Goal: Information Seeking & Learning: Learn about a topic

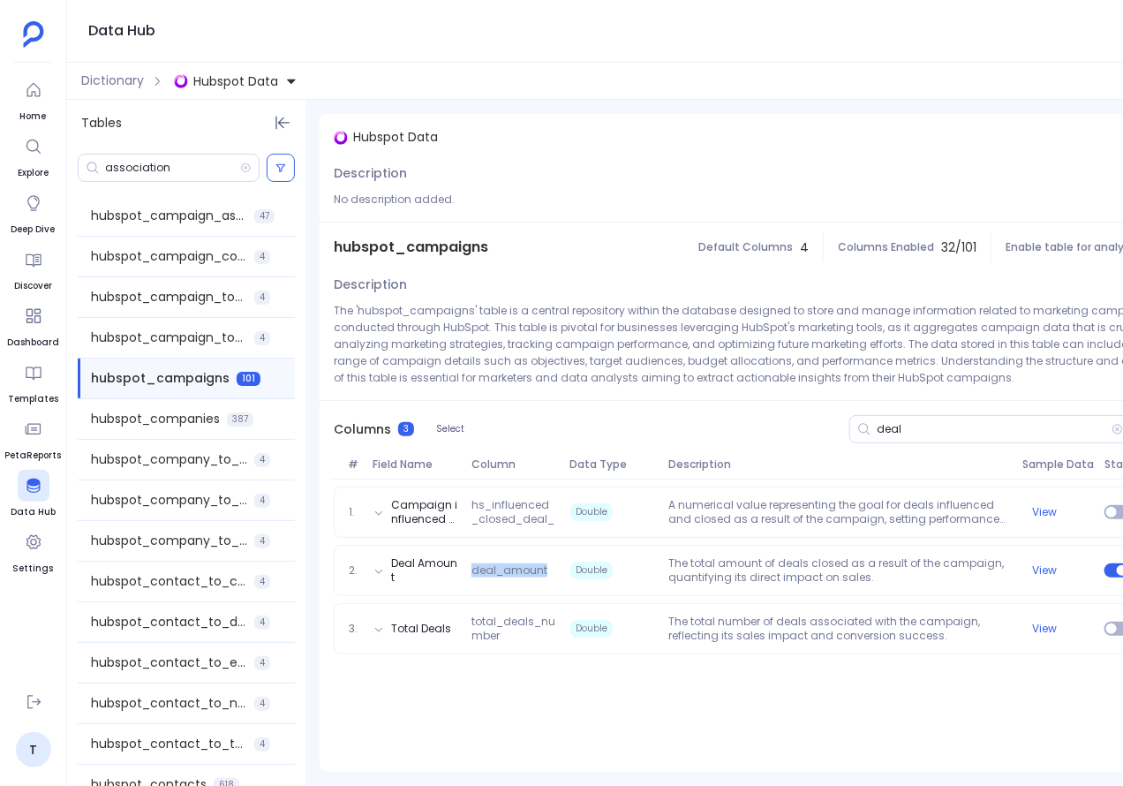
click at [255, 87] on span "Hubspot Data" at bounding box center [235, 81] width 85 height 18
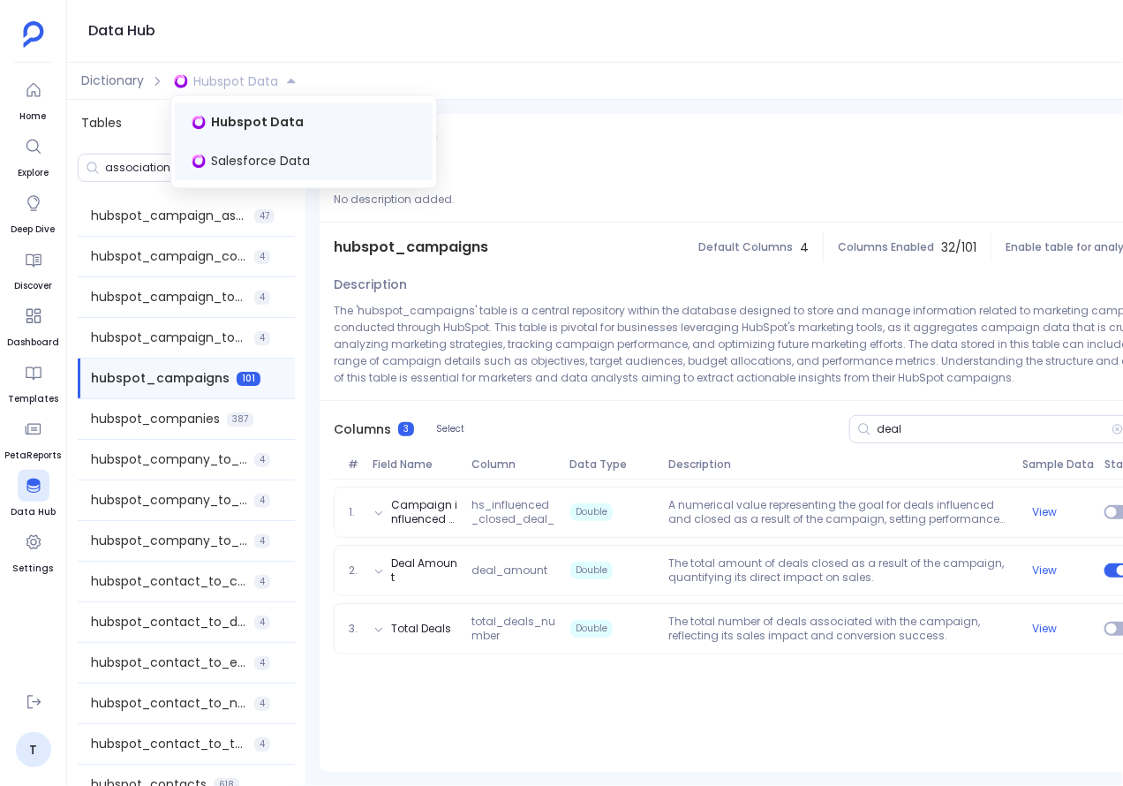
click at [252, 166] on span "Salesforce Data" at bounding box center [260, 162] width 99 height 18
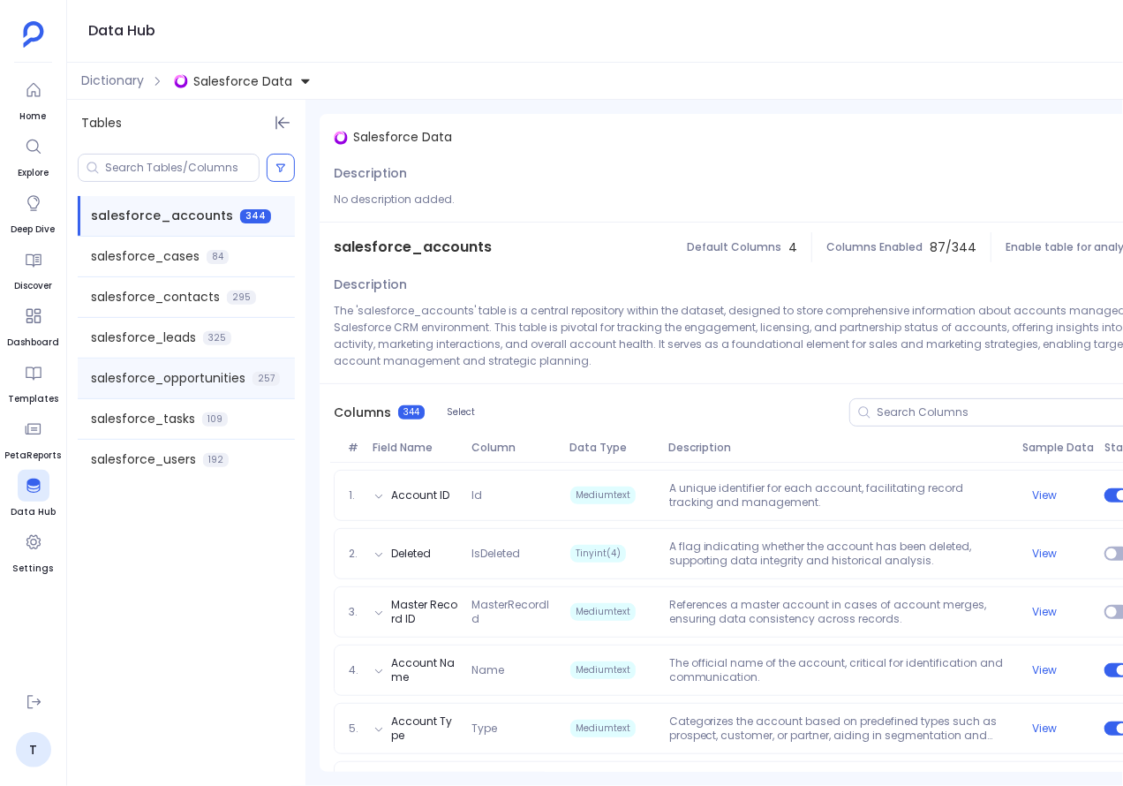
click at [170, 378] on span "salesforce_opportunities" at bounding box center [168, 378] width 155 height 19
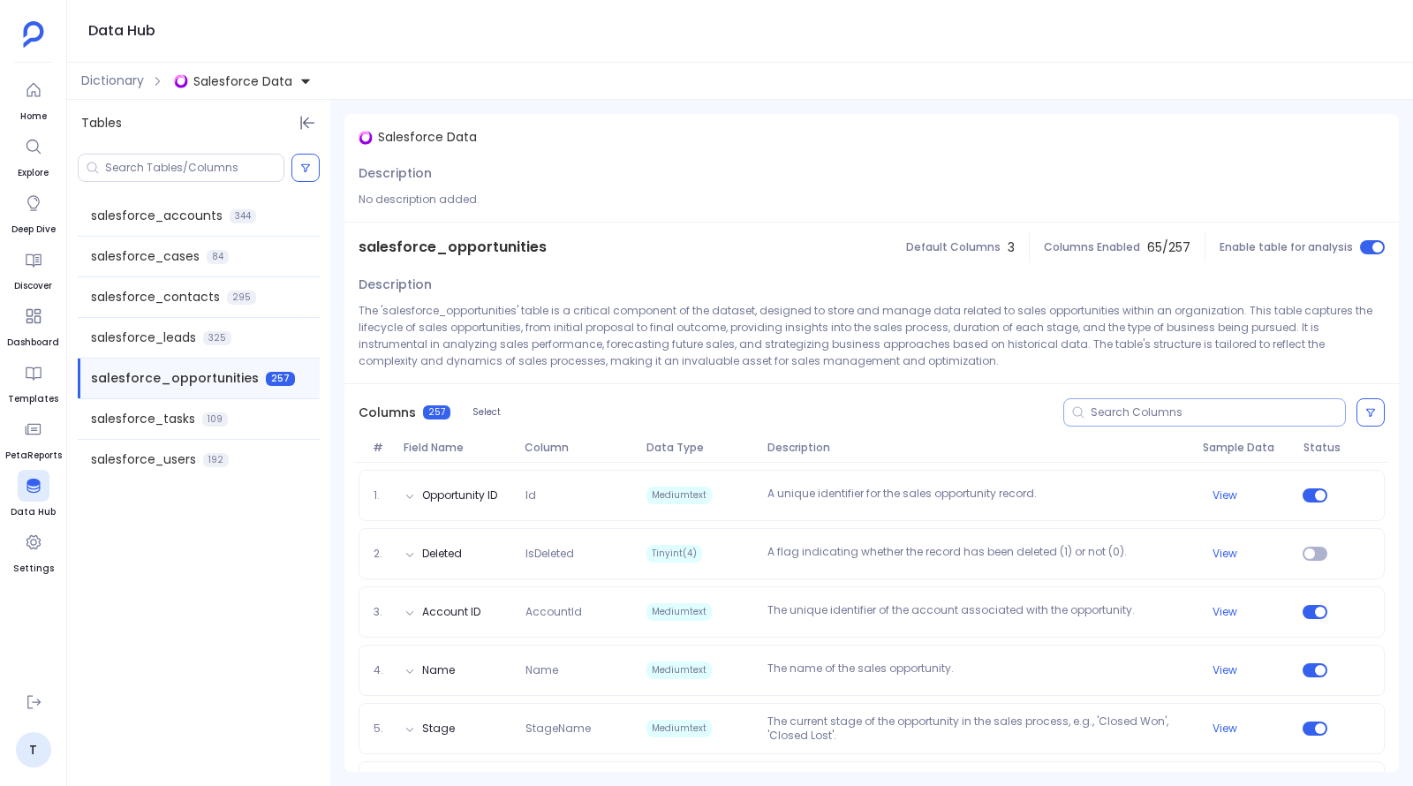
click at [1115, 415] on input at bounding box center [1217, 412] width 254 height 14
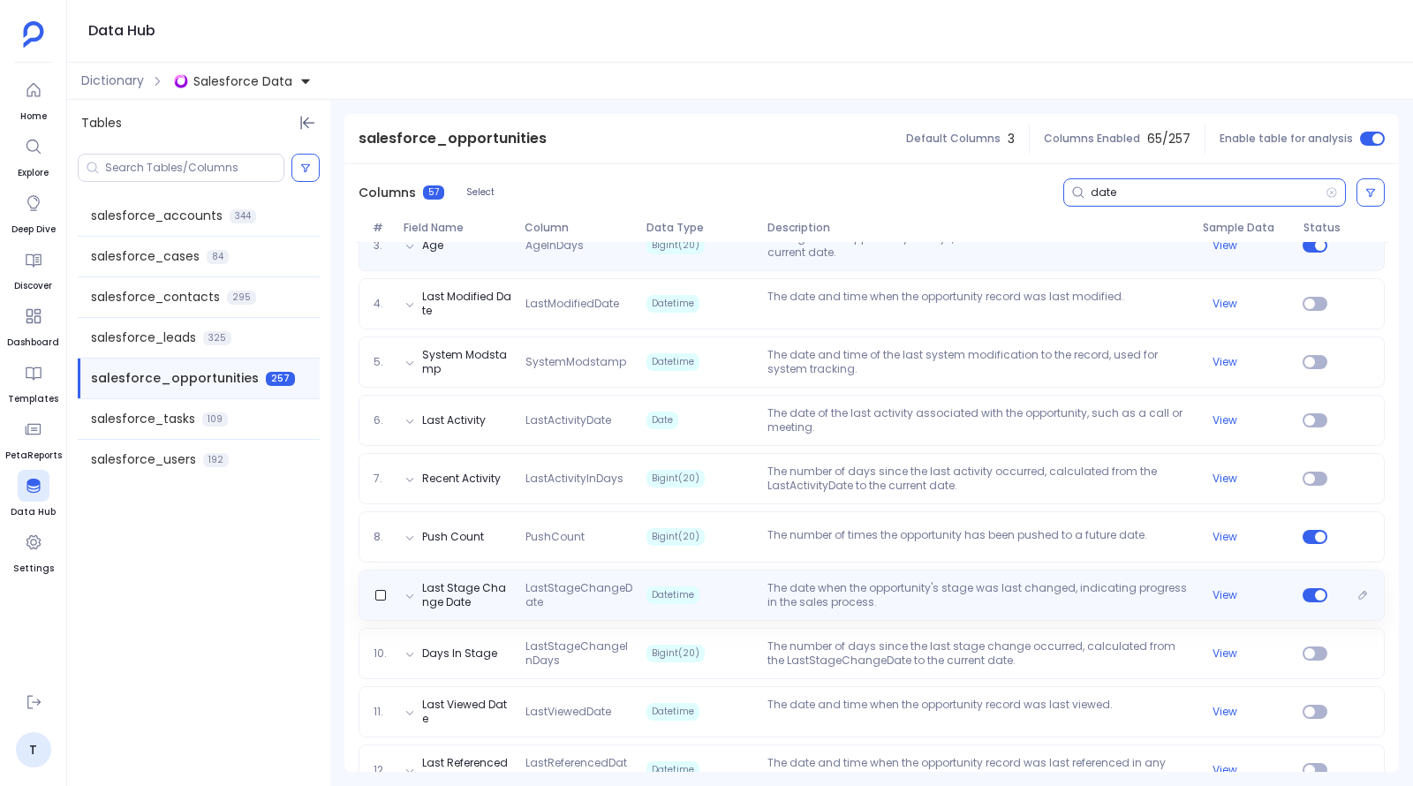
scroll to position [387, 0]
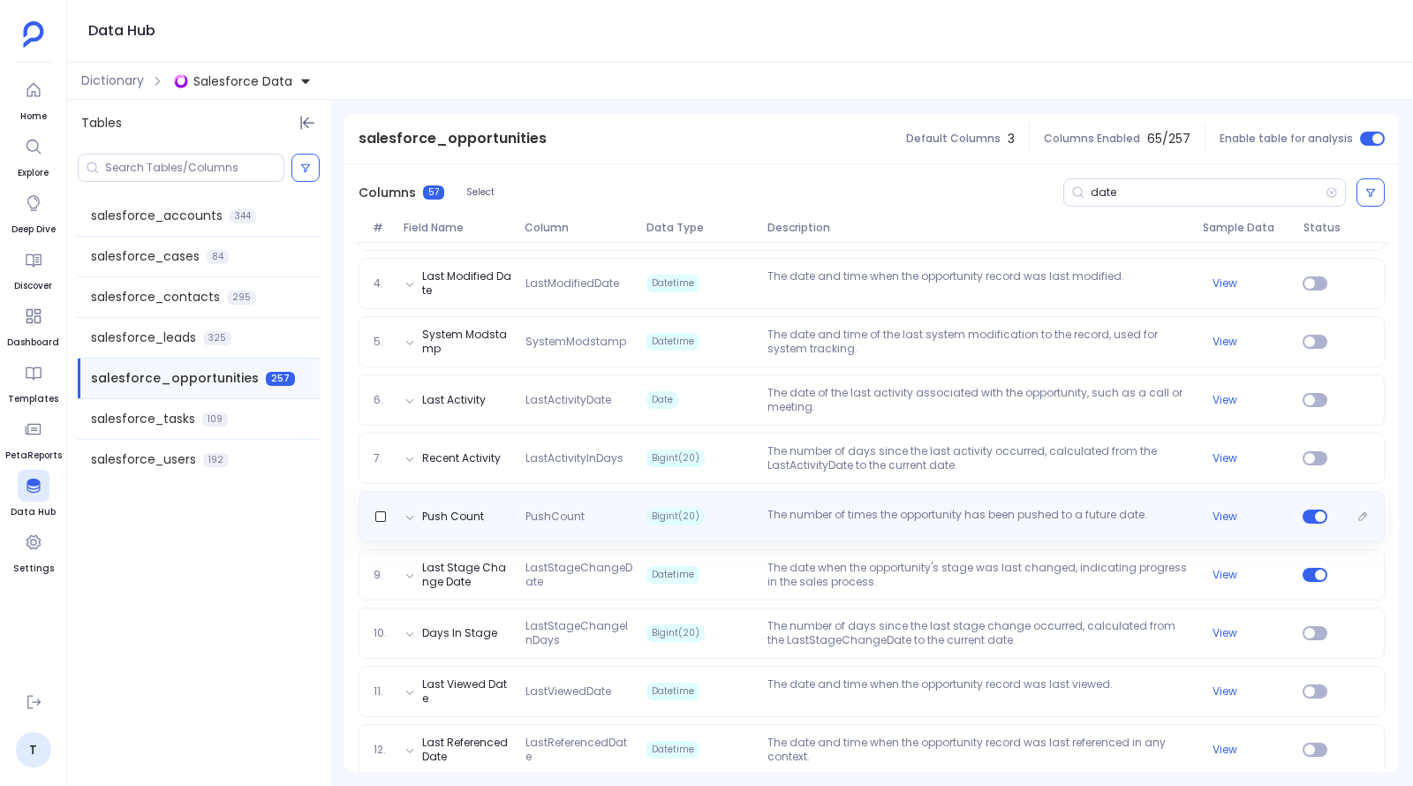
click at [867, 524] on p "The number of times the opportunity has been pushed to a future date." at bounding box center [977, 517] width 434 height 18
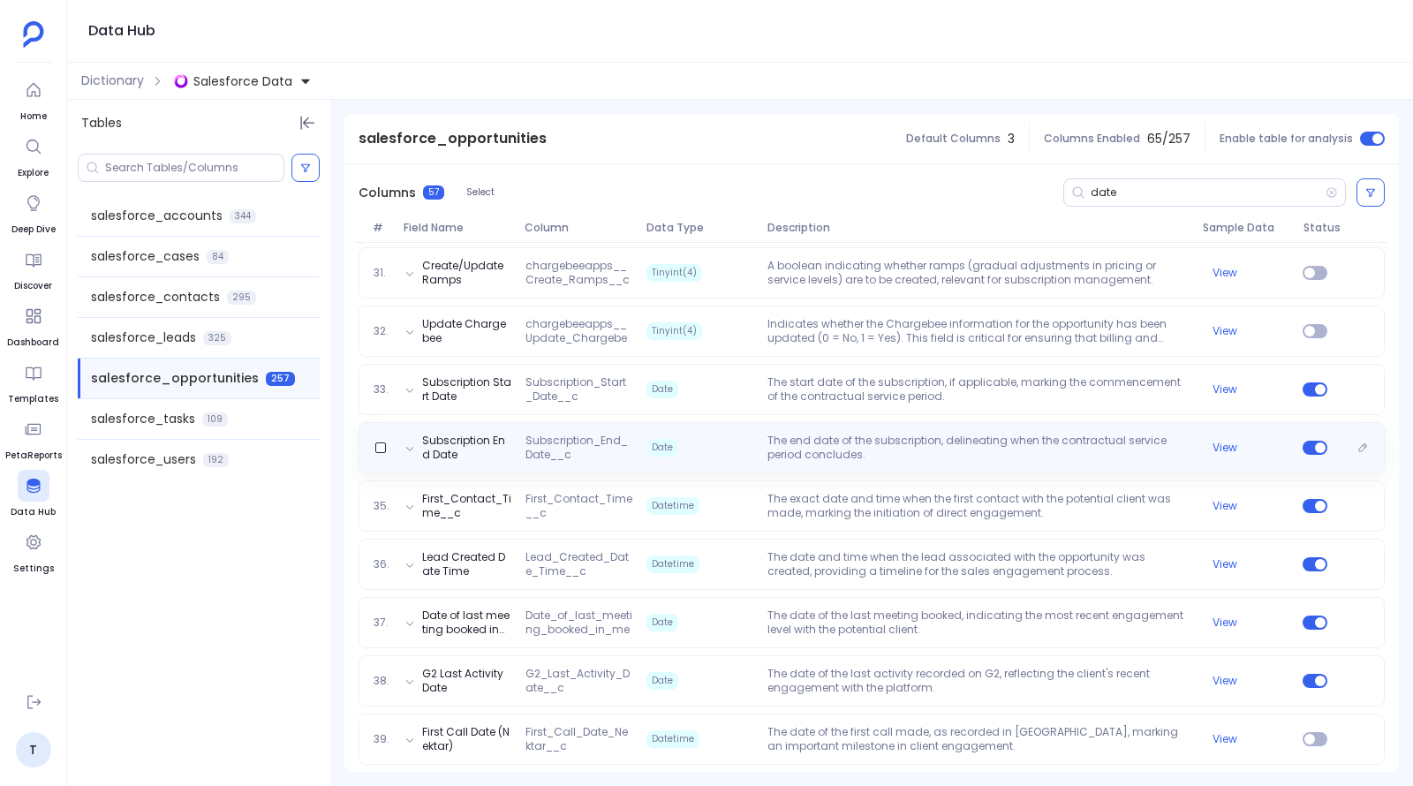
scroll to position [2178, 0]
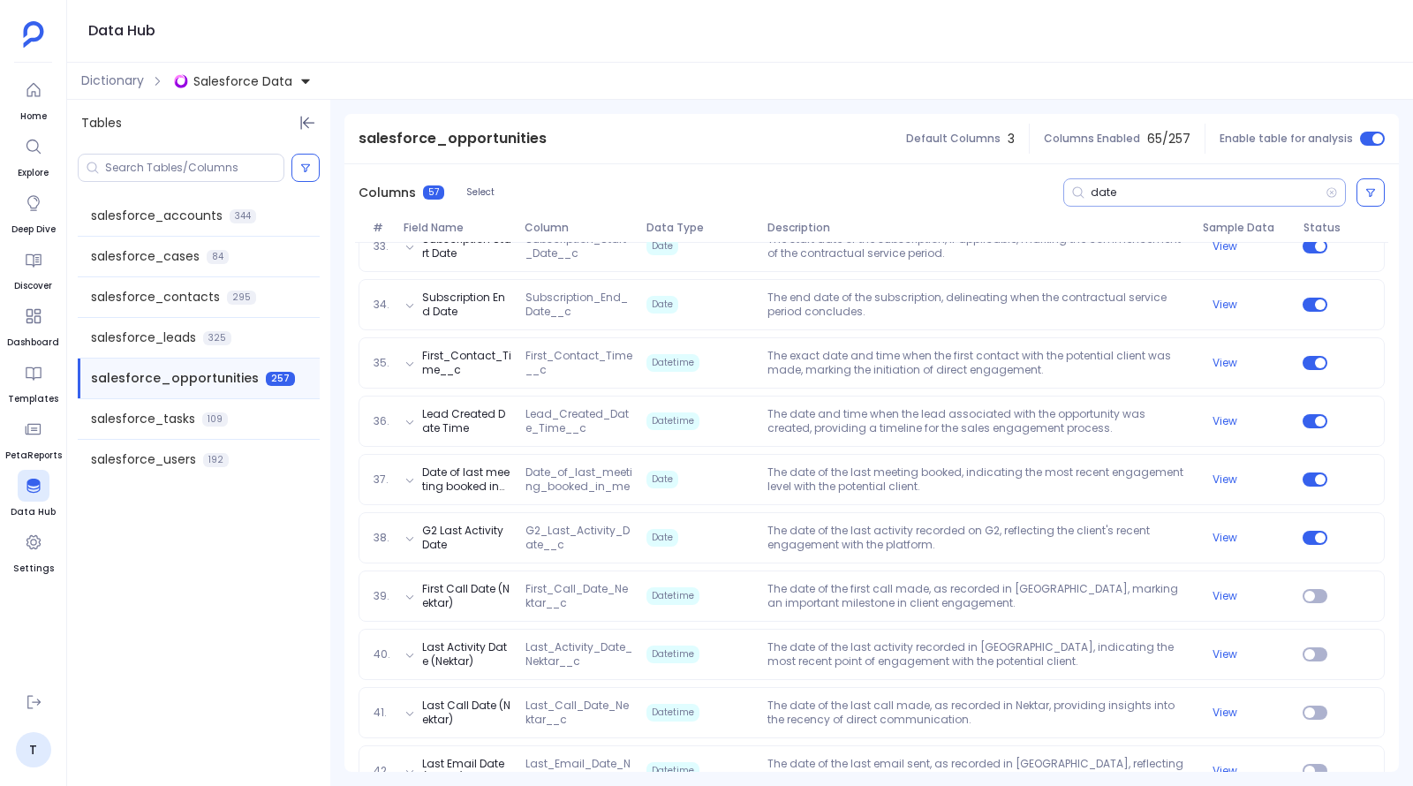
click at [1093, 192] on input "date" at bounding box center [1207, 192] width 235 height 14
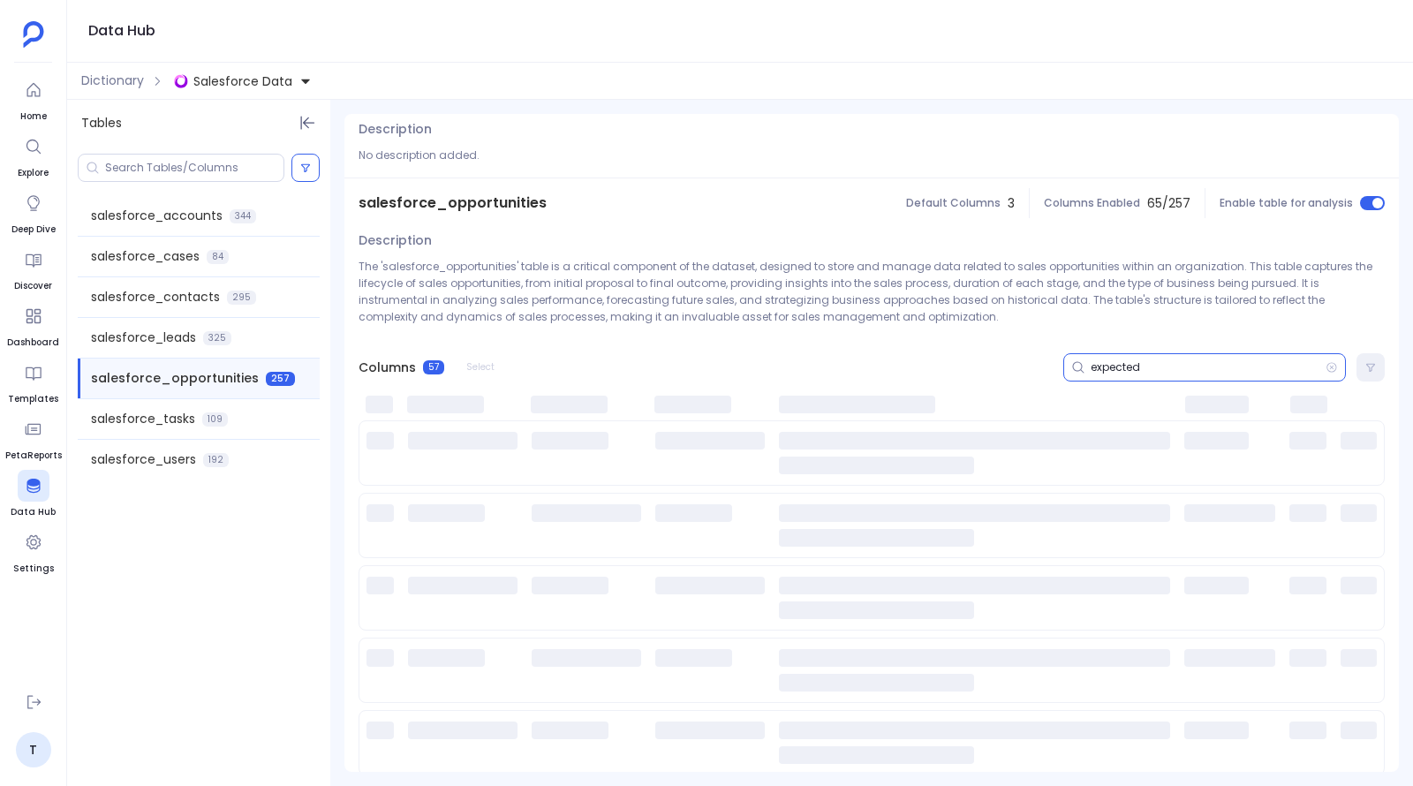
scroll to position [0, 0]
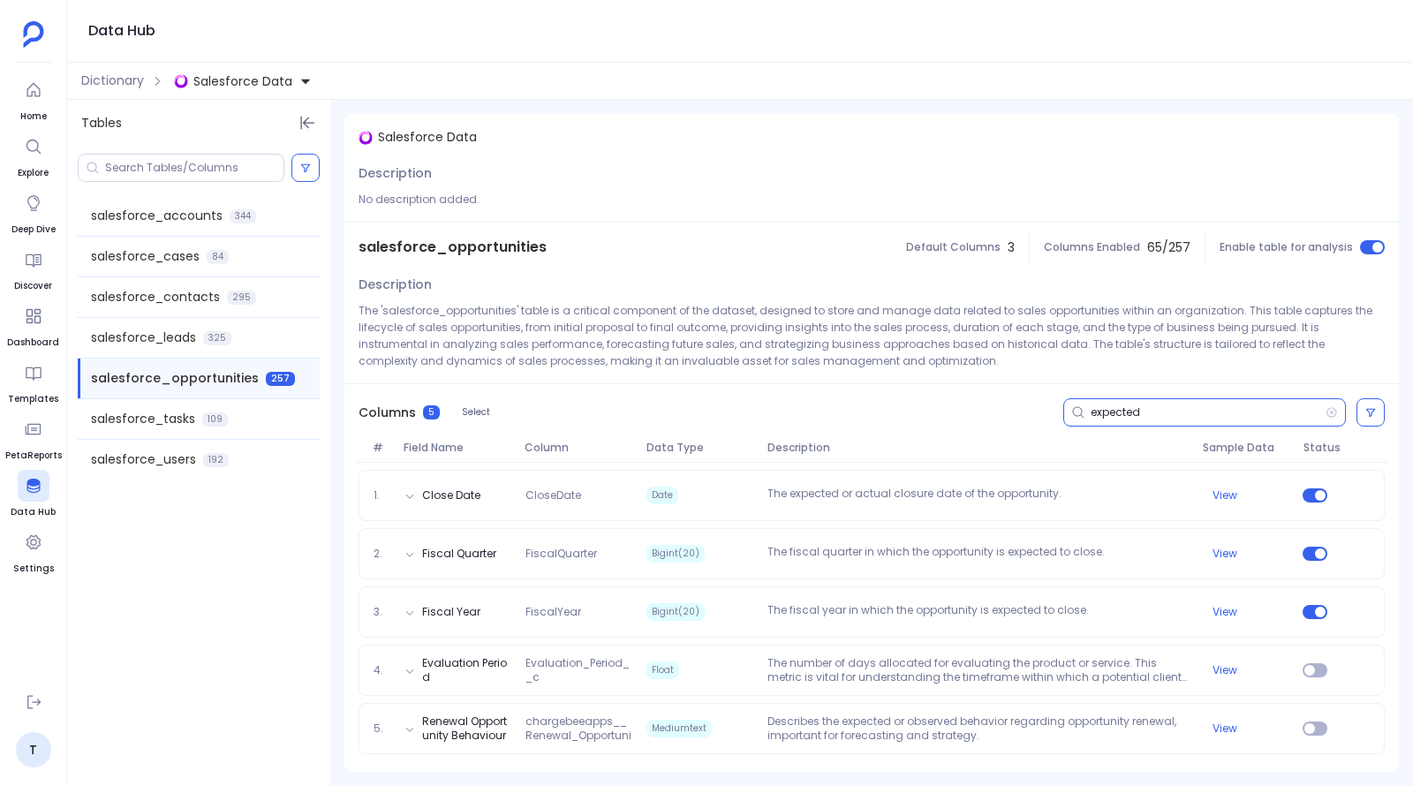
type input "expected"
